Goal: Navigation & Orientation: Understand site structure

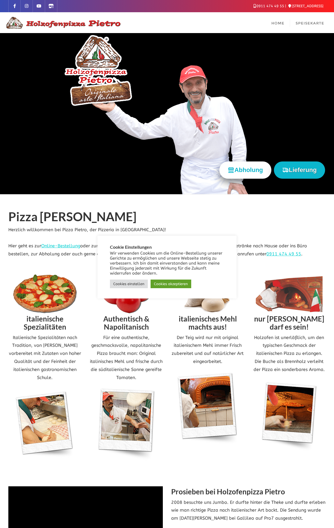
scroll to position [773, 0]
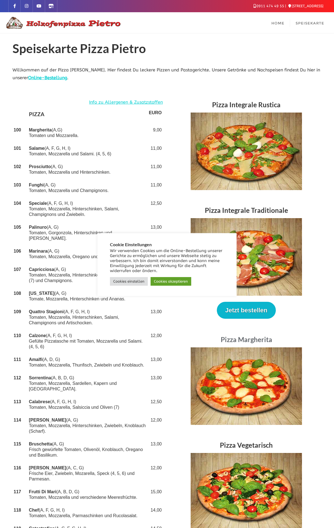
scroll to position [976, 0]
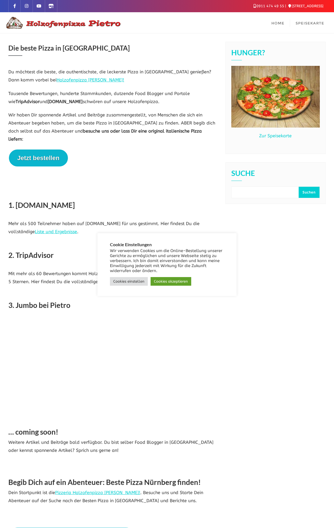
scroll to position [93, 0]
